Goal: Task Accomplishment & Management: Use online tool/utility

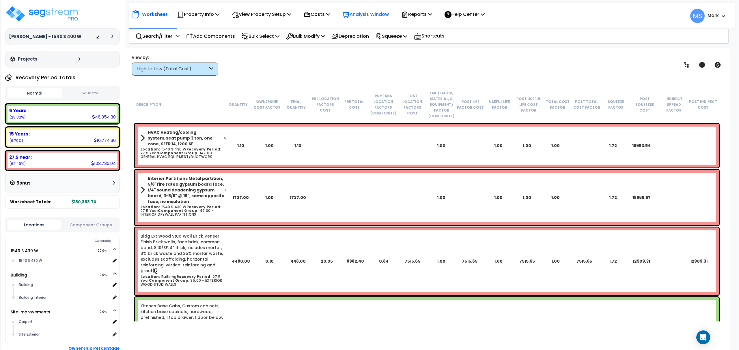
click at [373, 16] on p "Analysis Window" at bounding box center [366, 14] width 46 height 8
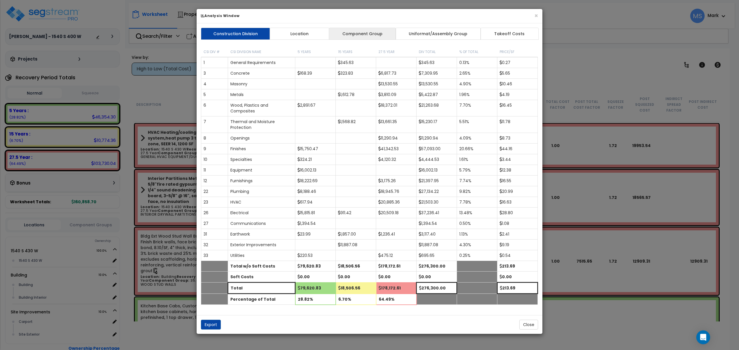
click at [366, 39] on link "Component Group" at bounding box center [362, 34] width 67 height 12
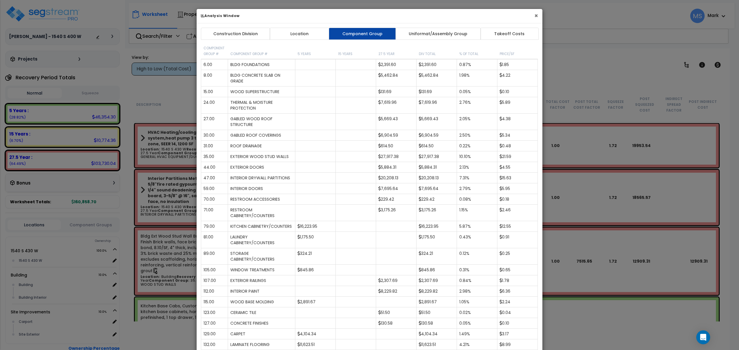
click at [534, 15] on button "×" at bounding box center [536, 16] width 4 height 6
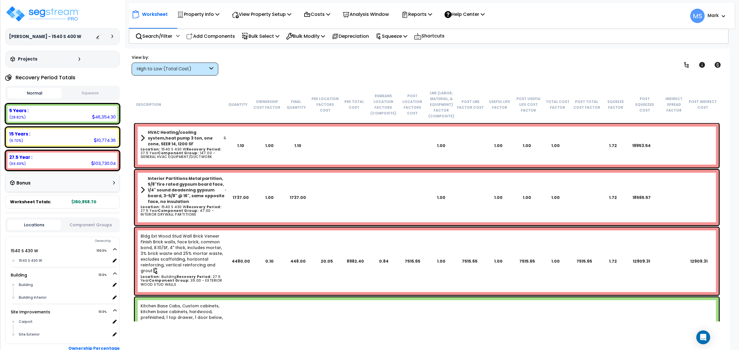
click at [89, 230] on div "Locations Component Groups" at bounding box center [62, 225] width 115 height 15
click at [89, 228] on div "Locations Component Groups" at bounding box center [62, 225] width 115 height 15
click at [88, 224] on button "Component Groups" at bounding box center [90, 225] width 53 height 6
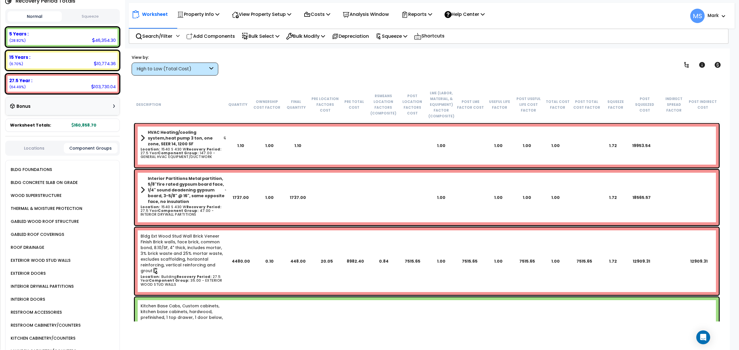
scroll to position [414, 0]
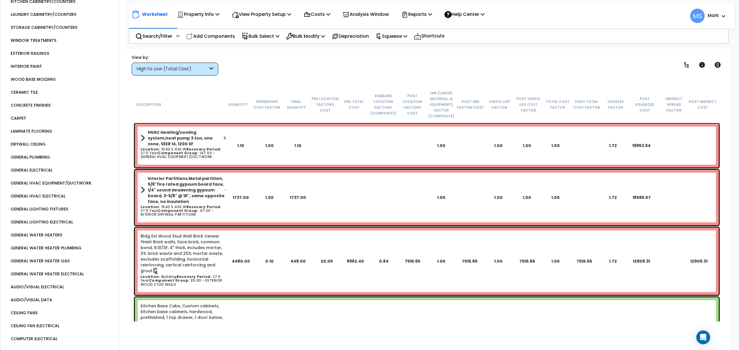
click at [78, 180] on div "GENERAL HVAC EQUIPMENT/DUCTWORK" at bounding box center [50, 183] width 82 height 7
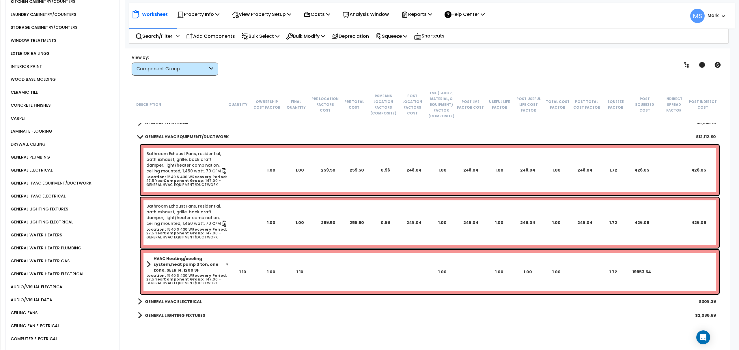
scroll to position [423, 0]
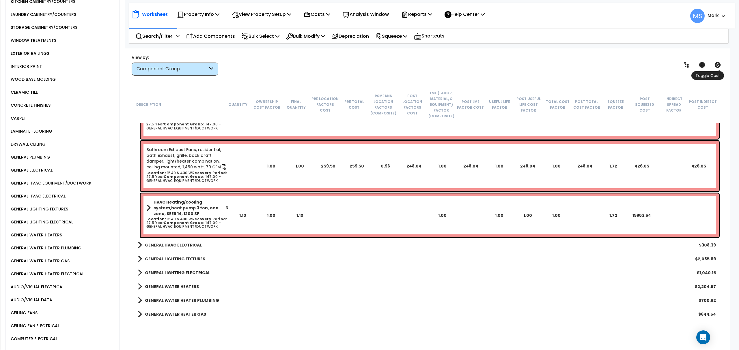
click at [716, 65] on icon at bounding box center [718, 65] width 6 height 6
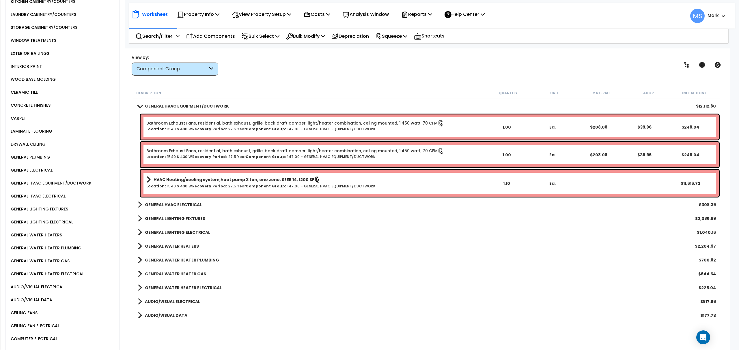
scroll to position [308, 0]
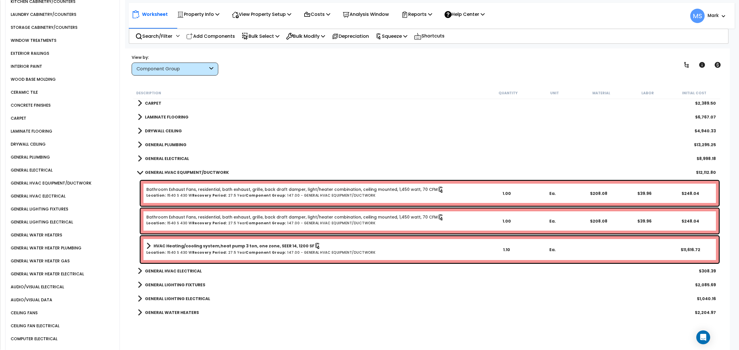
click at [319, 246] on link "HVAC Heating/cooling system,heat pump 3 ton, one zone, SEER 14, 1200 SF" at bounding box center [314, 246] width 337 height 8
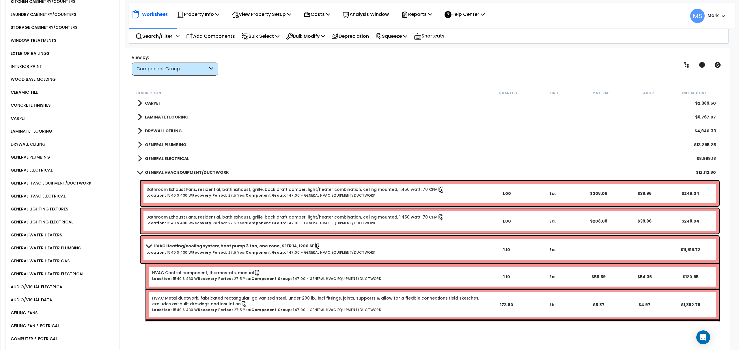
click at [319, 246] on link "HVAC Heating/cooling system,heat pump 3 ton, one zone, SEER 14, 1200 SF" at bounding box center [314, 246] width 337 height 8
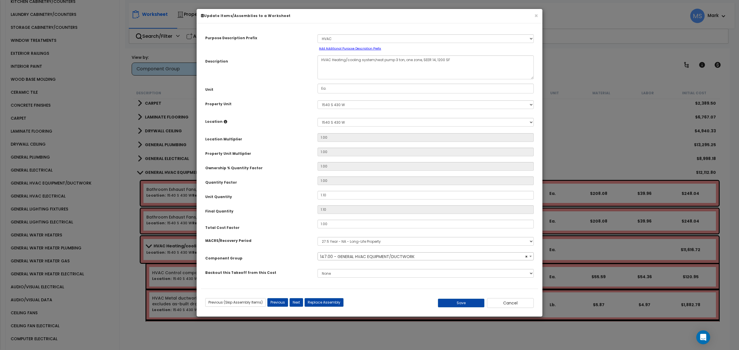
select select "45966"
click at [335, 225] on input "1.00" at bounding box center [426, 224] width 216 height 9
click at [419, 299] on div "Previous (Skip Assembly Items) Next (Skip Assembly Items) Previous Next Replace…" at bounding box center [313, 303] width 225 height 9
click at [456, 307] on button "Save" at bounding box center [461, 303] width 47 height 9
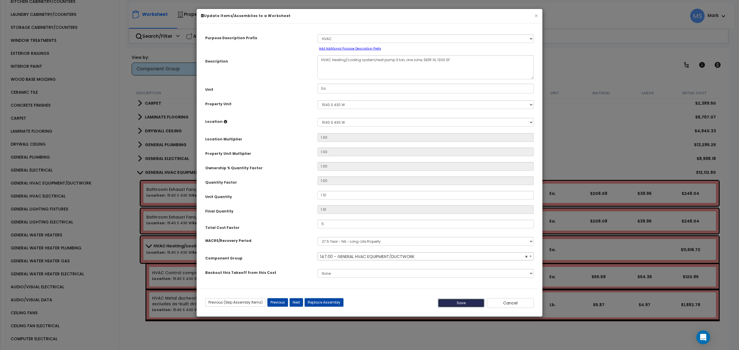
type input "0.50"
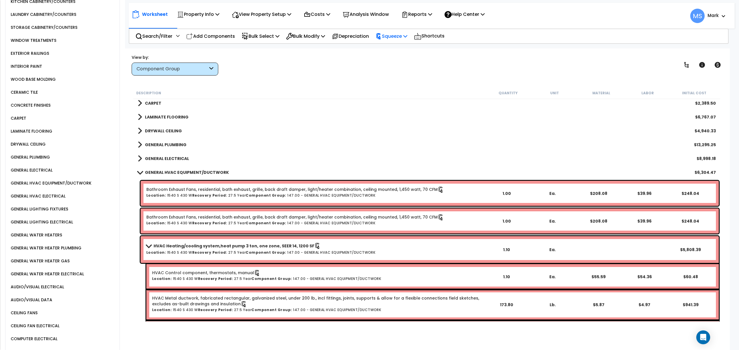
click at [407, 31] on div "Squeeze" at bounding box center [392, 36] width 32 height 14
click at [406, 46] on link "Re-squeeze" at bounding box center [401, 49] width 57 height 13
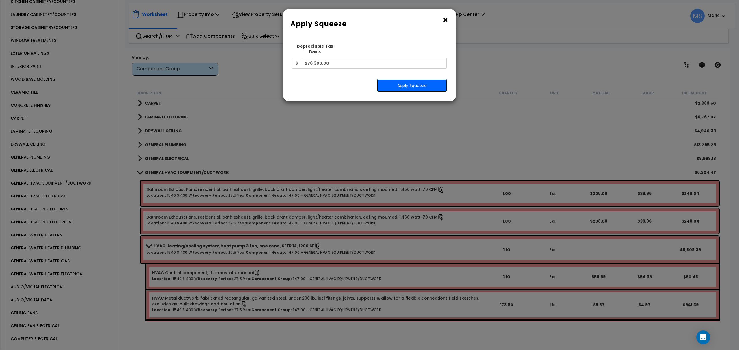
click at [393, 79] on button "Apply Squeeze" at bounding box center [412, 85] width 70 height 13
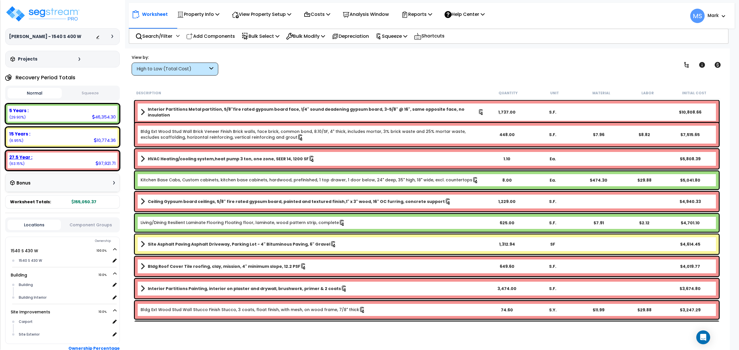
click at [111, 161] on div "97,921.71" at bounding box center [106, 164] width 20 height 6
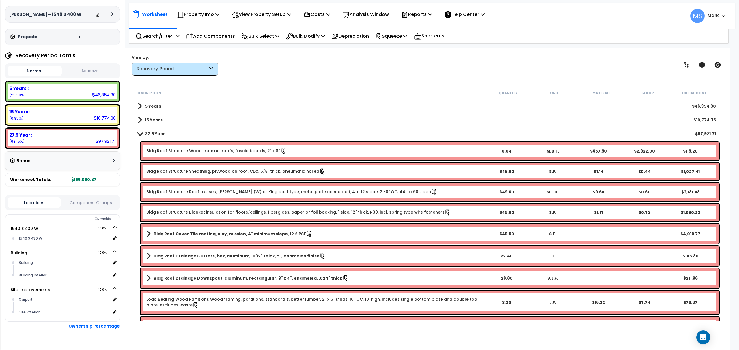
scroll to position [35, 0]
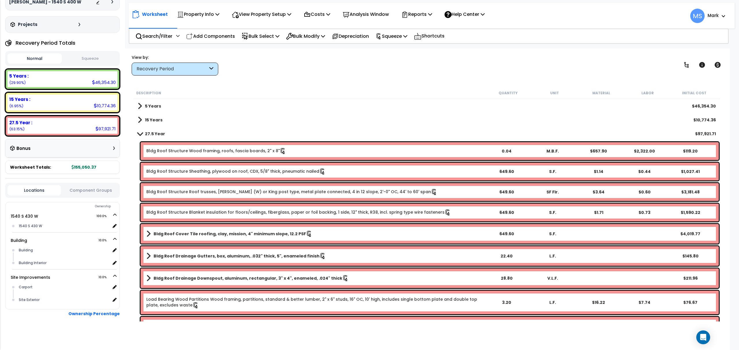
click at [85, 195] on div "Locations Component Groups" at bounding box center [62, 190] width 115 height 15
click at [85, 192] on button "Component Groups" at bounding box center [90, 190] width 53 height 6
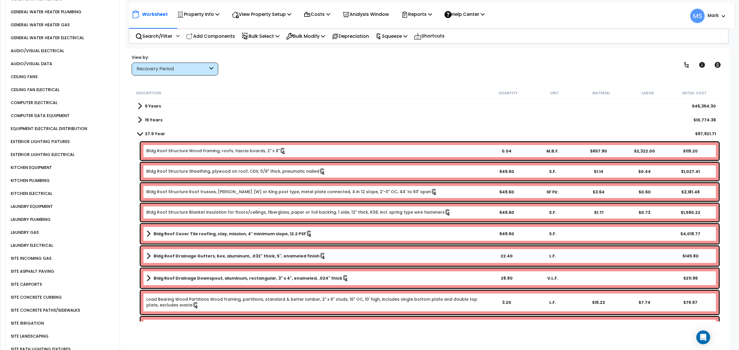
scroll to position [414, 0]
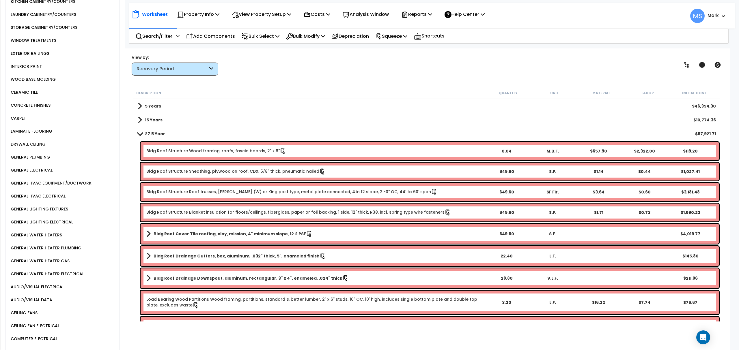
click at [55, 180] on div "GENERAL HVAC EQUIPMENT/DUCTWORK" at bounding box center [50, 183] width 82 height 7
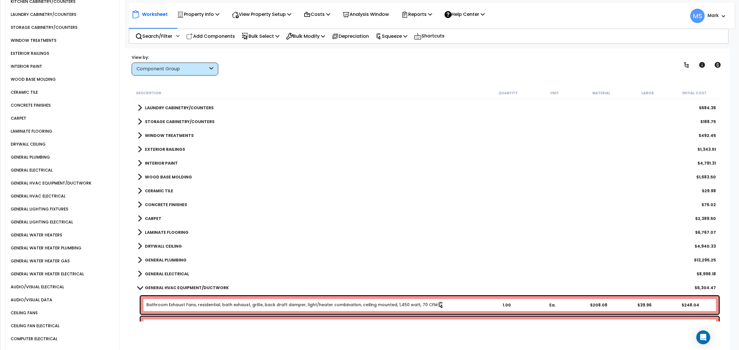
scroll to position [346, 0]
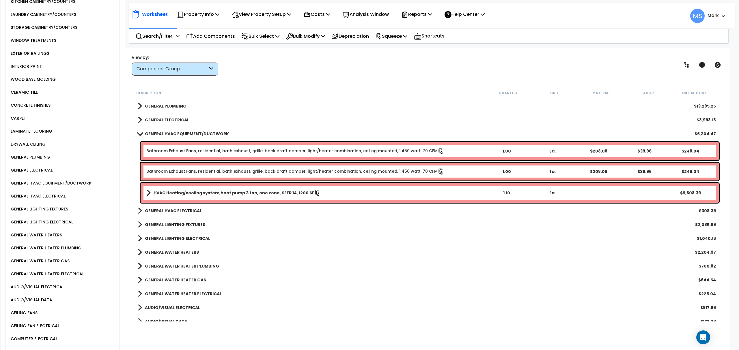
click at [227, 195] on b "HVAC Heating/cooling system,heat pump 3 ton, one zone, SEER 14, 1200 SF" at bounding box center [234, 193] width 161 height 6
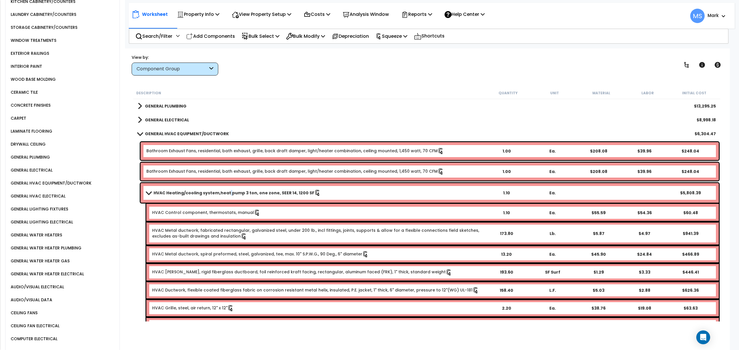
click at [227, 195] on b "HVAC Heating/cooling system,heat pump 3 ton, one zone, SEER 14, 1200 SF" at bounding box center [234, 193] width 161 height 6
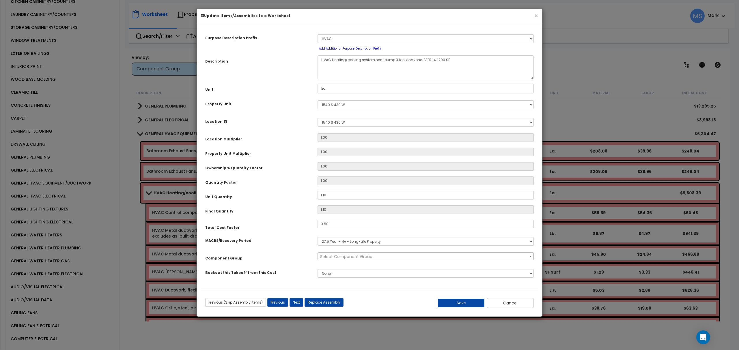
select select "45966"
click at [345, 224] on input "0.50" at bounding box center [426, 224] width 216 height 9
click at [450, 302] on button "Save" at bounding box center [461, 303] width 47 height 9
type input "1.00"
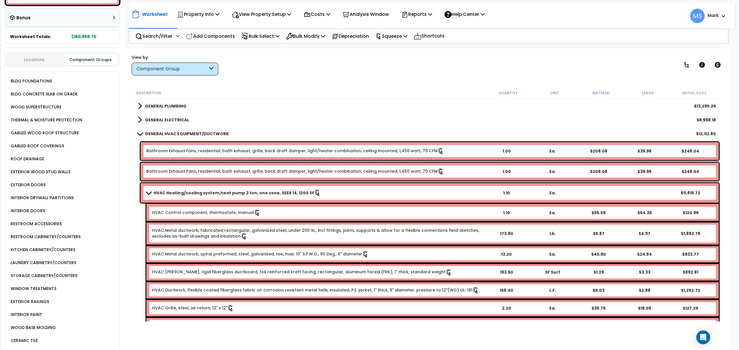
scroll to position [106, 0]
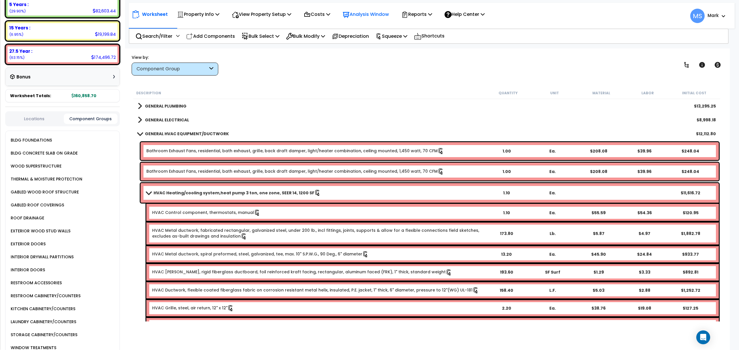
click at [376, 16] on p "Analysis Window" at bounding box center [366, 14] width 46 height 8
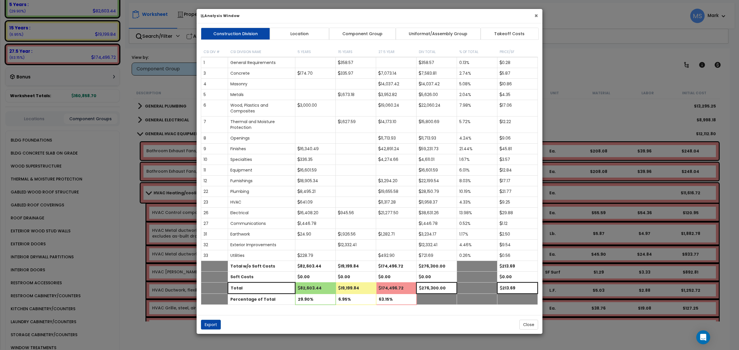
drag, startPoint x: 535, startPoint y: 15, endPoint x: 513, endPoint y: 22, distance: 23.0
click at [536, 15] on button "×" at bounding box center [536, 16] width 4 height 6
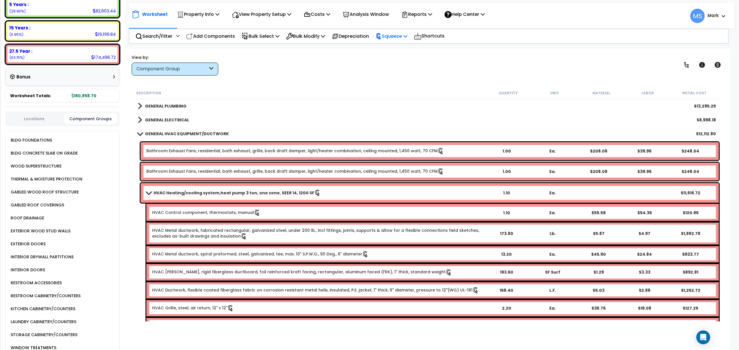
click at [395, 37] on p "Squeeze" at bounding box center [392, 36] width 32 height 8
click at [398, 49] on link "Re-squeeze" at bounding box center [401, 49] width 57 height 13
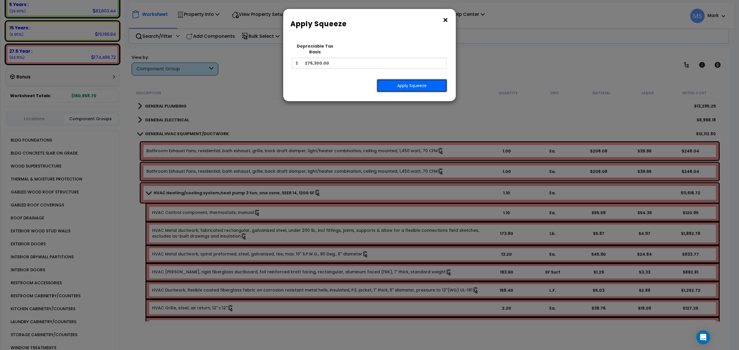
click at [408, 81] on button "Apply Squeeze" at bounding box center [412, 85] width 70 height 13
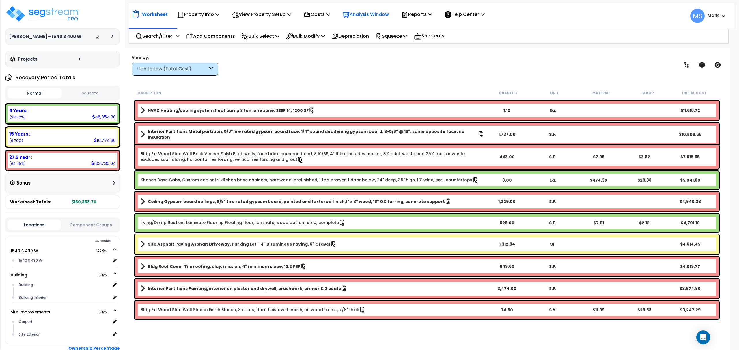
click at [357, 14] on p "Analysis Window" at bounding box center [366, 14] width 46 height 8
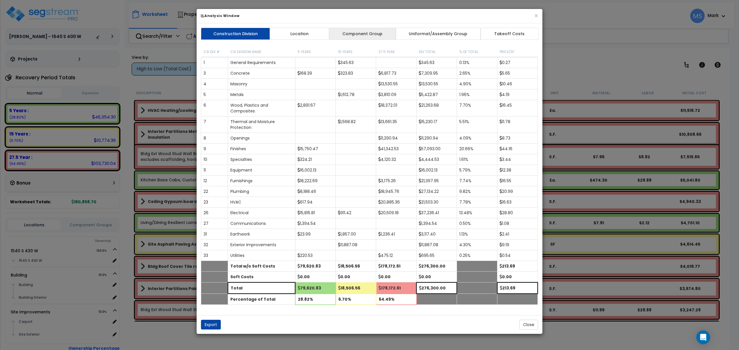
click at [367, 30] on link "Component Group" at bounding box center [362, 34] width 67 height 12
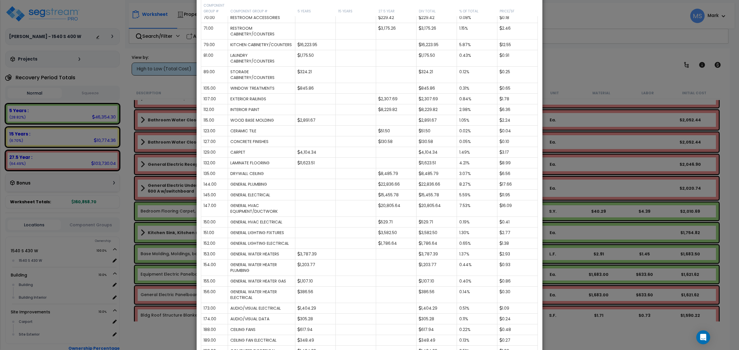
scroll to position [90, 0]
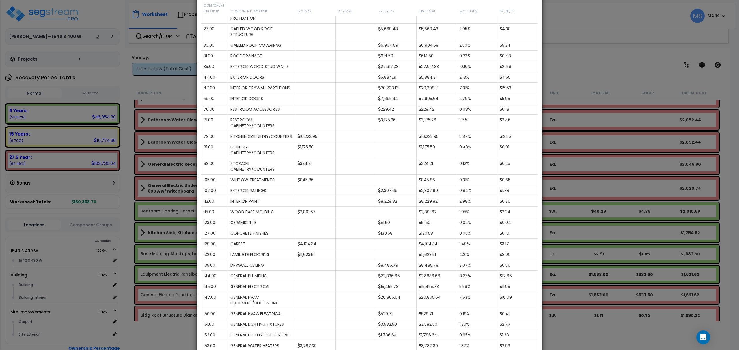
click at [580, 31] on div "× Analysis Window Construction Division Location Component Group Uniformat/Asse…" at bounding box center [369, 175] width 739 height 350
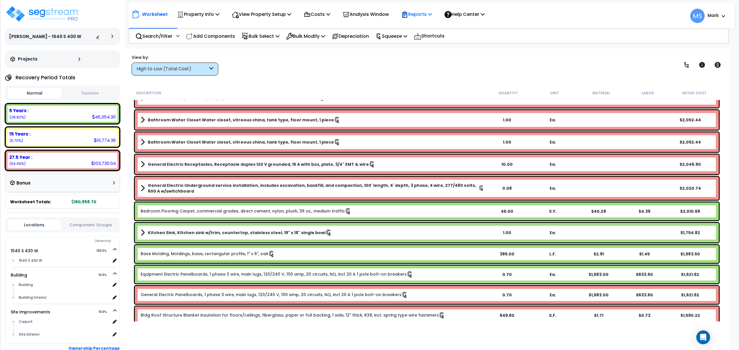
click at [432, 15] on p "Reports" at bounding box center [416, 14] width 31 height 8
click at [429, 57] on link "Manage Report Custom Fields" at bounding box center [426, 54] width 57 height 17
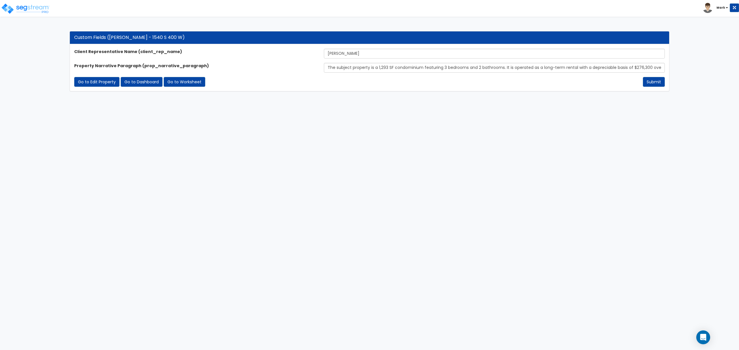
click at [43, 14] on div "Toggle navigation" at bounding box center [57, 3] width 107 height 25
click at [40, 11] on img at bounding box center [25, 9] width 49 height 12
